Goal: Entertainment & Leisure: Consume media (video, audio)

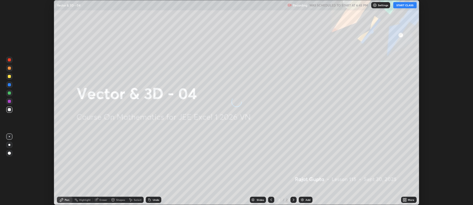
scroll to position [205, 473]
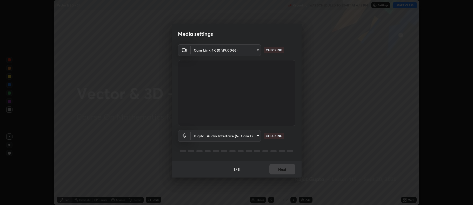
type input "213b71e520bc1623df0fc26b229560ae145276b3b8d68025603f2a22ff9d38b8"
type input "290268d98e83bcacf1940fb5c9ffb558cc7cd2bfccbfc36bbe9a74c5e15de8a9"
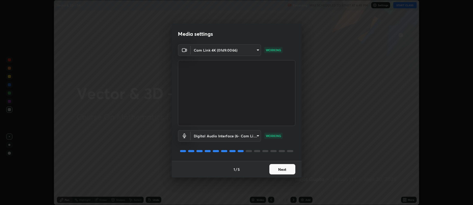
click at [287, 169] on button "Next" at bounding box center [282, 169] width 26 height 10
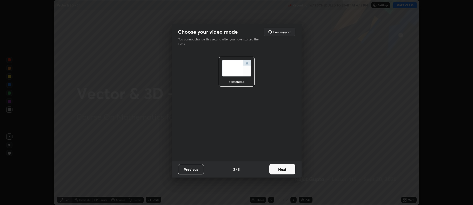
click at [288, 168] on button "Next" at bounding box center [282, 169] width 26 height 10
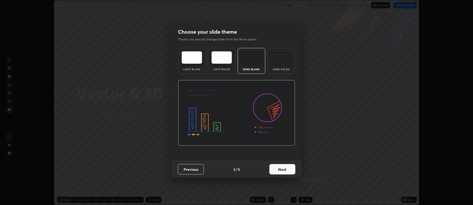
click at [288, 170] on button "Next" at bounding box center [282, 169] width 26 height 10
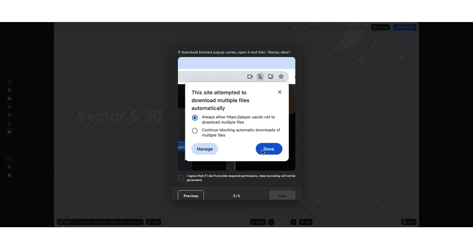
scroll to position [105, 0]
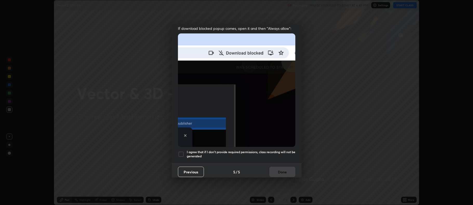
click at [226, 150] on h5 "I agree that if I don't provide required permissions, class recording will not …" at bounding box center [241, 154] width 109 height 8
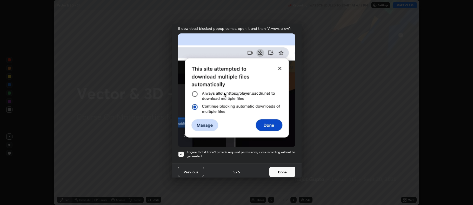
click at [279, 169] on button "Done" at bounding box center [282, 172] width 26 height 10
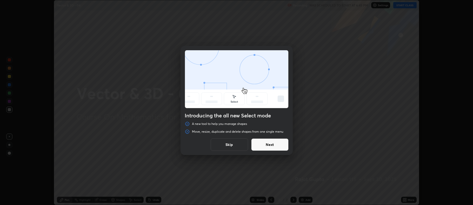
click at [239, 143] on button "Skip" at bounding box center [229, 145] width 37 height 12
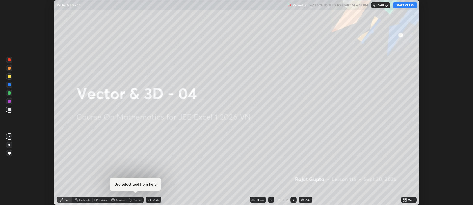
click at [403, 6] on button "START CLASS" at bounding box center [404, 5] width 23 height 6
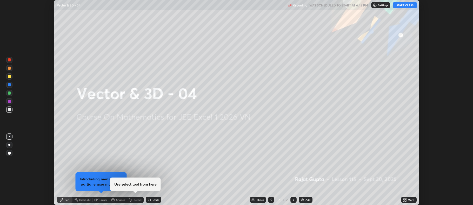
click at [404, 199] on icon at bounding box center [403, 199] width 1 height 1
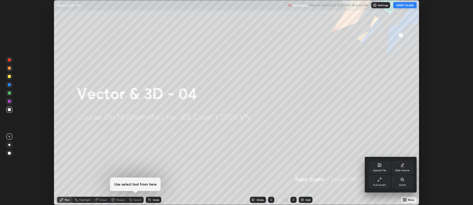
click at [377, 184] on div "Full screen" at bounding box center [379, 185] width 13 height 3
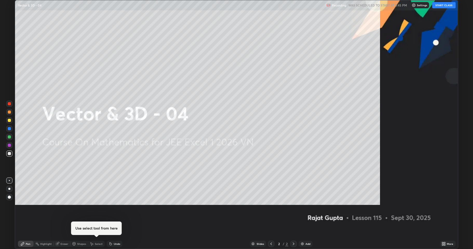
scroll to position [249, 473]
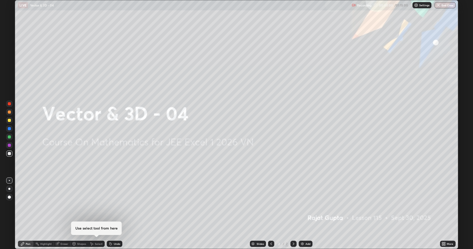
click at [307, 205] on div "Add" at bounding box center [307, 244] width 5 height 3
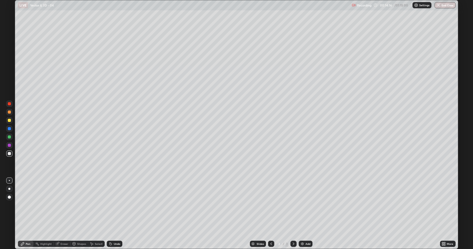
click at [303, 205] on img at bounding box center [302, 244] width 4 height 4
click at [305, 205] on div "Add" at bounding box center [307, 244] width 5 height 3
click at [117, 205] on div "Undo" at bounding box center [115, 244] width 16 height 6
click at [117, 205] on div "Undo" at bounding box center [117, 244] width 6 height 3
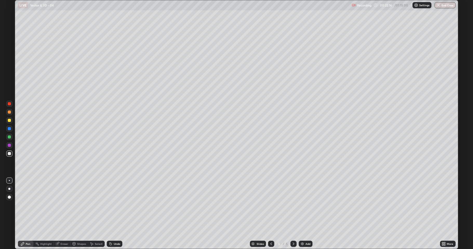
click at [117, 205] on div "Undo" at bounding box center [117, 244] width 6 height 3
click at [302, 205] on img at bounding box center [302, 244] width 4 height 4
click at [111, 205] on icon at bounding box center [111, 244] width 4 height 4
click at [110, 205] on icon at bounding box center [111, 244] width 2 height 2
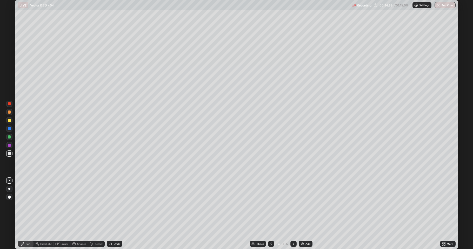
click at [303, 205] on div "Add" at bounding box center [306, 244] width 14 height 6
click at [79, 205] on div "Shapes" at bounding box center [81, 244] width 9 height 3
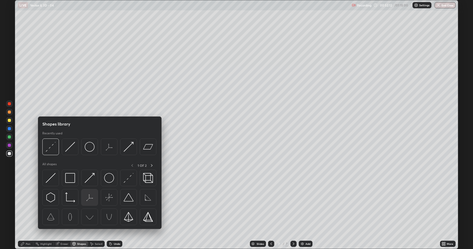
click at [91, 200] on img at bounding box center [90, 198] width 10 height 10
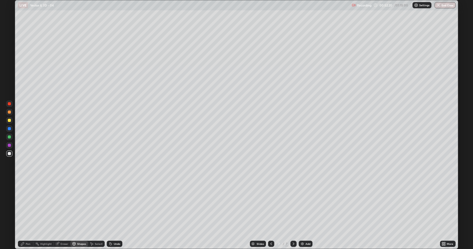
click at [77, 205] on div "Shapes" at bounding box center [81, 244] width 9 height 3
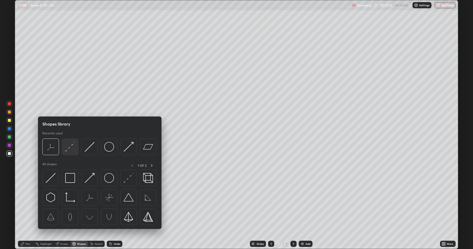
click at [73, 149] on img at bounding box center [70, 147] width 10 height 10
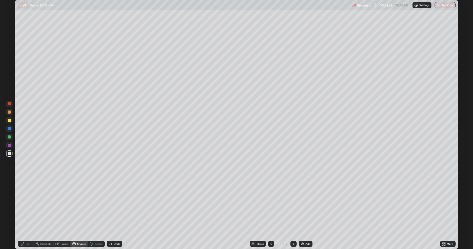
click at [30, 205] on div "Pen" at bounding box center [28, 244] width 5 height 3
click at [64, 205] on div "Eraser" at bounding box center [65, 244] width 8 height 3
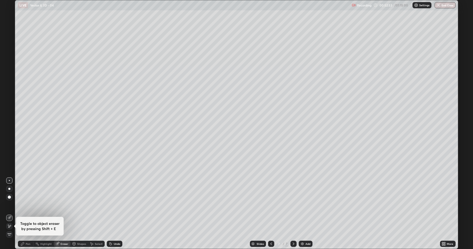
click at [26, 205] on div "Pen" at bounding box center [28, 244] width 5 height 3
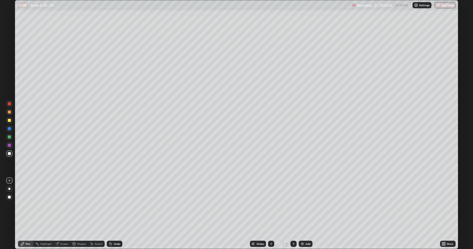
click at [65, 205] on div "Eraser" at bounding box center [62, 244] width 17 height 6
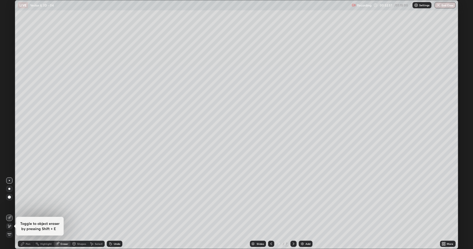
click at [79, 205] on div "Shapes" at bounding box center [81, 244] width 9 height 3
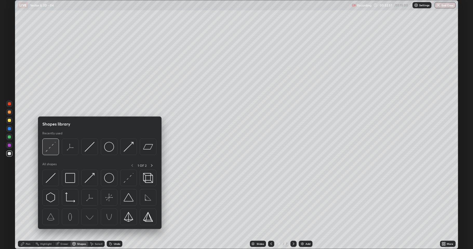
click at [54, 145] on img at bounding box center [51, 147] width 10 height 10
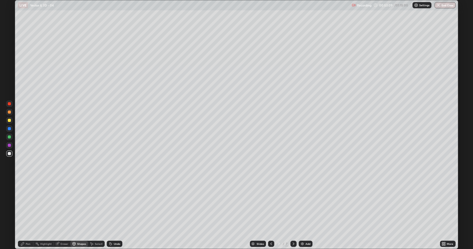
click at [25, 205] on div "Pen" at bounding box center [26, 244] width 16 height 6
click at [64, 205] on div "Eraser" at bounding box center [65, 244] width 8 height 3
click at [24, 205] on icon at bounding box center [23, 244] width 4 height 4
click at [64, 205] on div "Eraser" at bounding box center [65, 244] width 8 height 3
click at [29, 205] on div "Pen" at bounding box center [26, 244] width 16 height 6
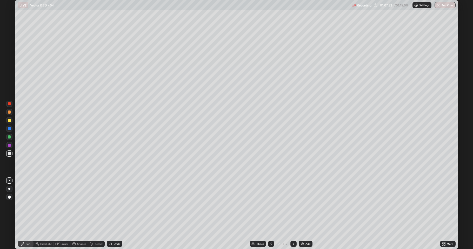
click at [440, 6] on img "button" at bounding box center [438, 5] width 4 height 4
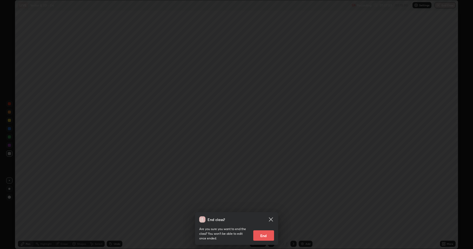
click at [260, 205] on button "End" at bounding box center [263, 236] width 21 height 10
